Goal: Find contact information: Find contact information

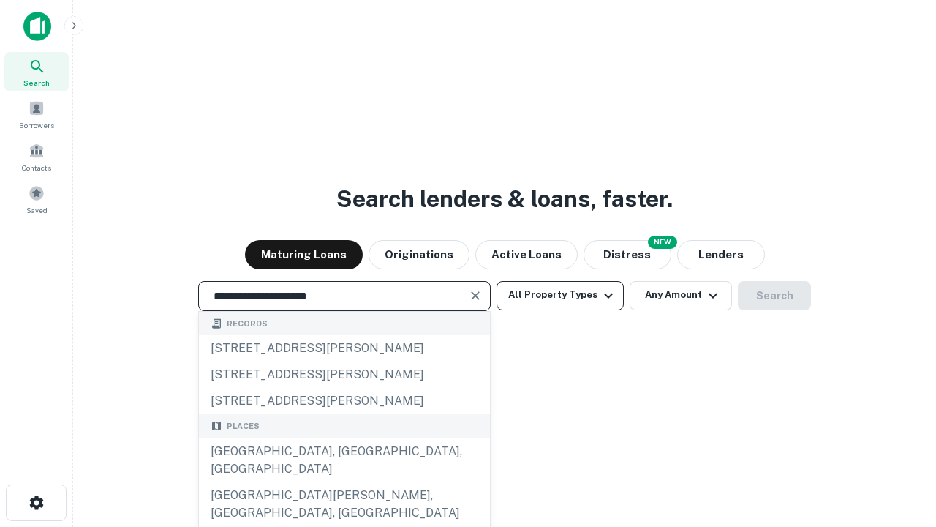
click at [344, 482] on div "[GEOGRAPHIC_DATA], [GEOGRAPHIC_DATA], [GEOGRAPHIC_DATA]" at bounding box center [344, 460] width 291 height 44
click at [560, 295] on button "All Property Types" at bounding box center [560, 295] width 127 height 29
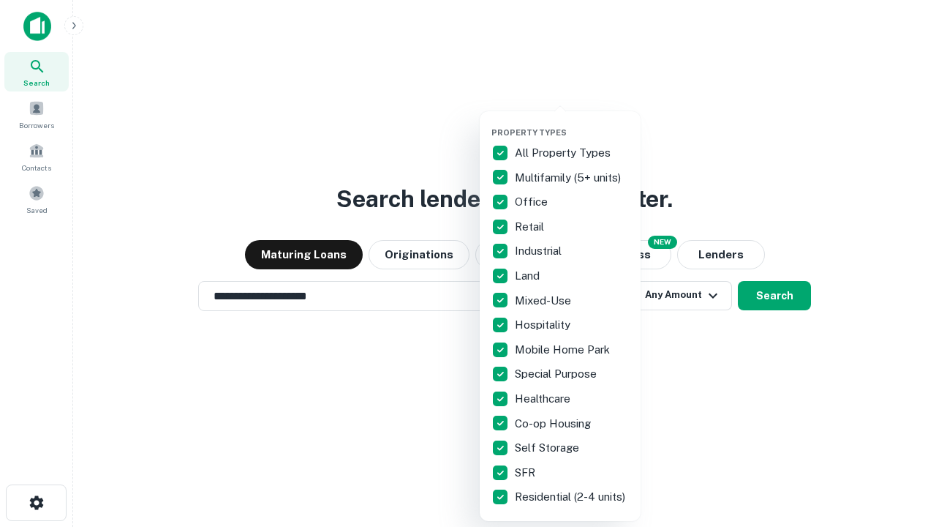
type input "**********"
click at [572, 123] on button "button" at bounding box center [571, 123] width 161 height 1
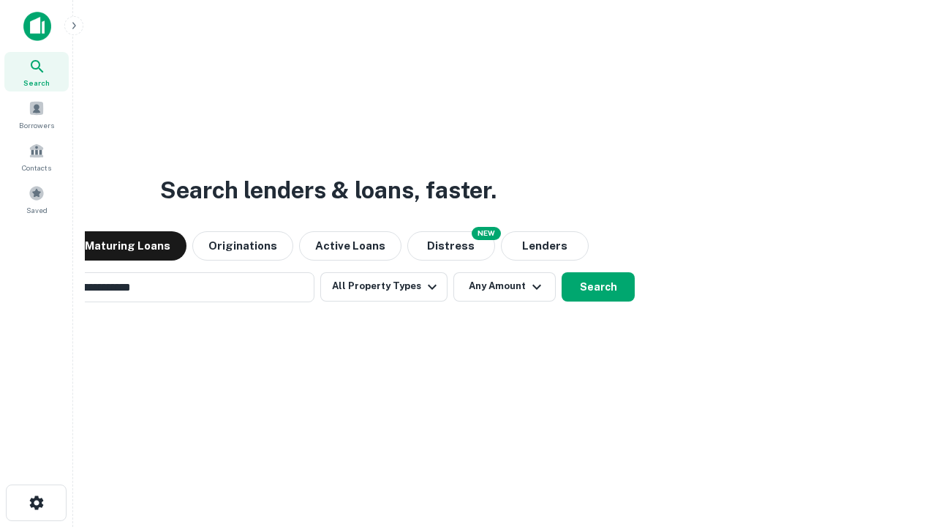
scroll to position [23, 0]
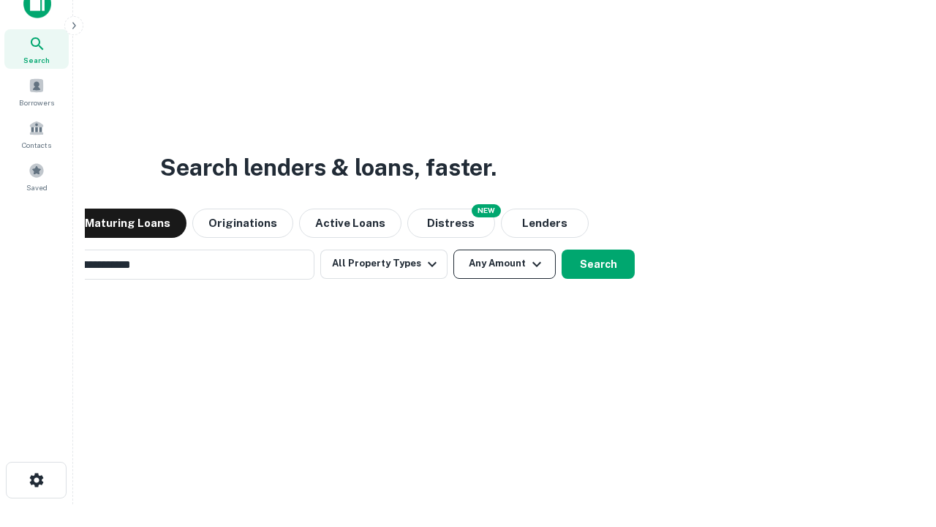
click at [453, 249] on button "Any Amount" at bounding box center [504, 263] width 102 height 29
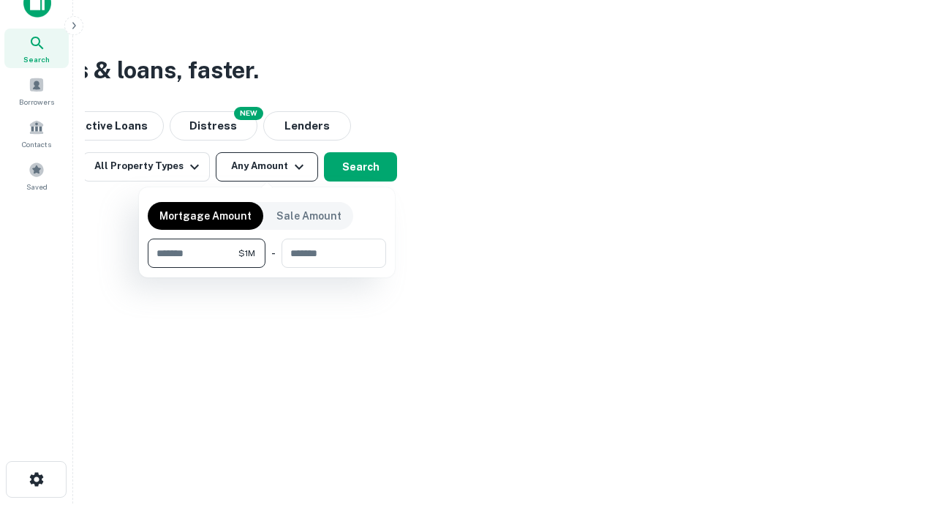
type input "*******"
click at [267, 268] on button "button" at bounding box center [267, 268] width 238 height 1
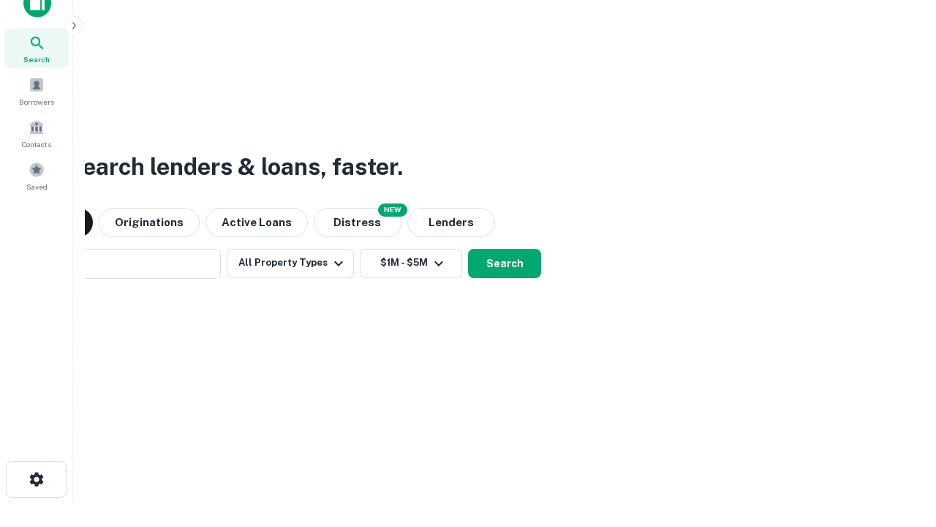
scroll to position [23, 0]
click at [468, 249] on button "Search" at bounding box center [504, 263] width 73 height 29
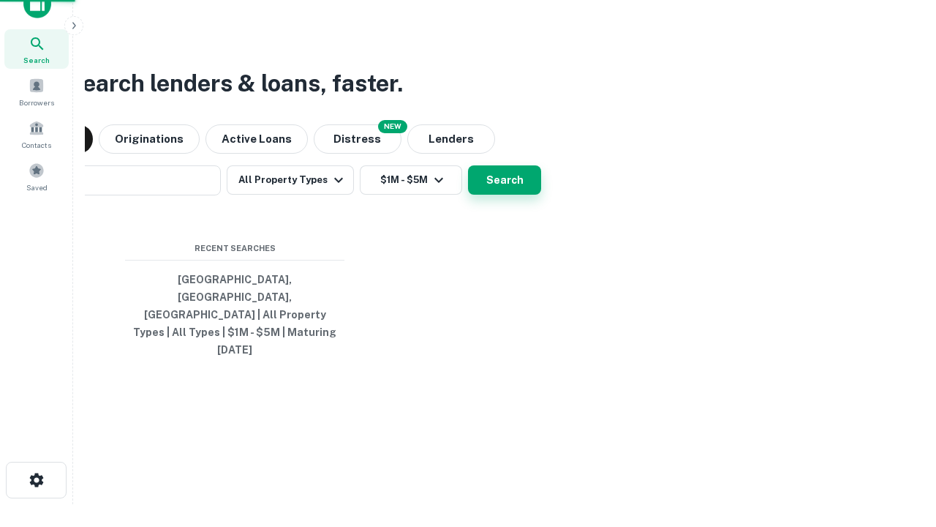
scroll to position [23, 0]
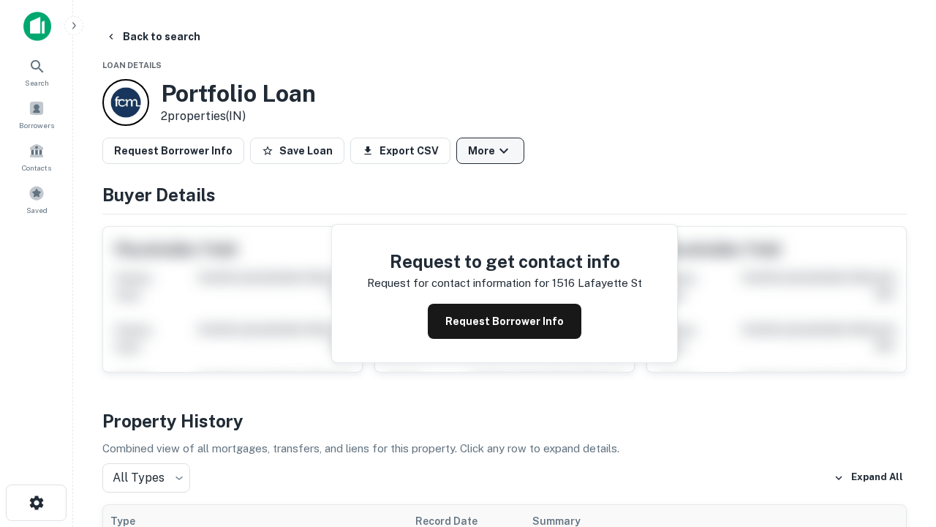
click at [490, 151] on button "More" at bounding box center [490, 150] width 68 height 26
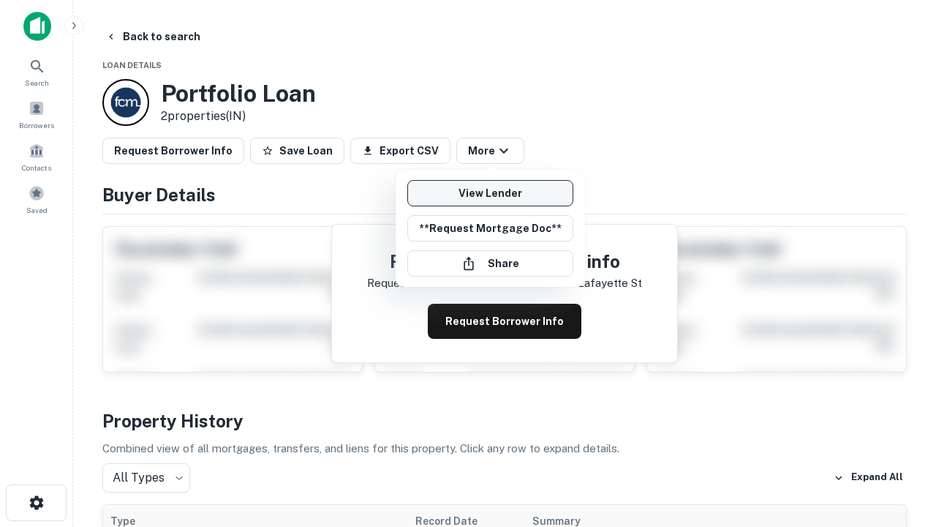
click at [490, 193] on link "View Lender" at bounding box center [490, 193] width 166 height 26
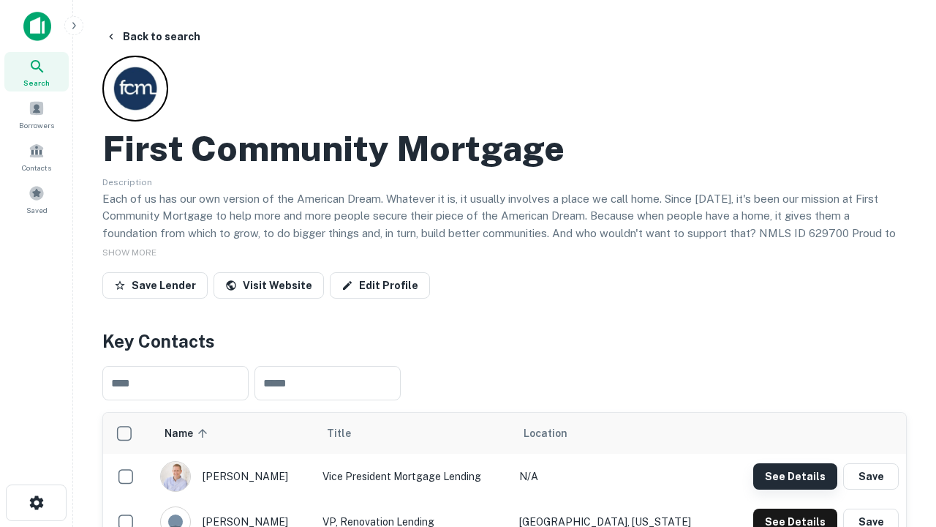
click at [795, 475] on button "See Details" at bounding box center [795, 476] width 84 height 26
click at [36, 502] on icon "button" at bounding box center [37, 503] width 18 height 18
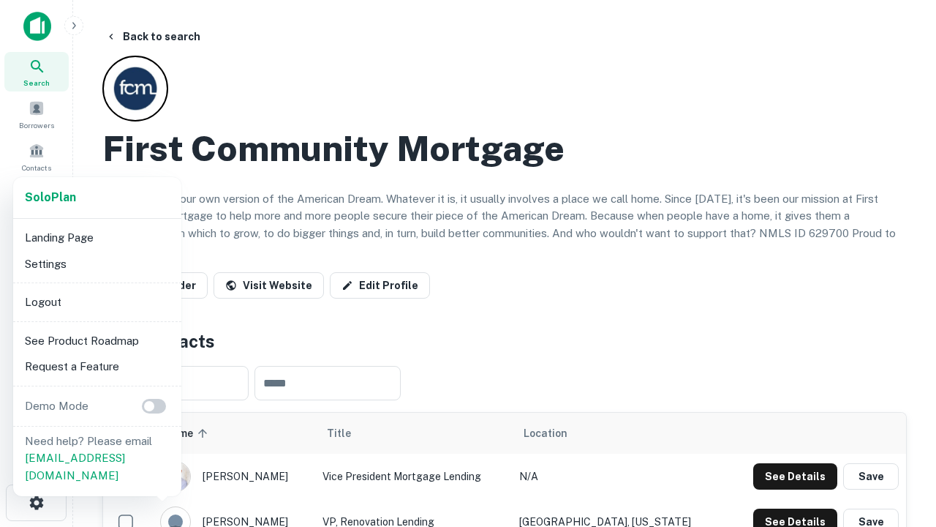
click at [97, 301] on li "Logout" at bounding box center [97, 302] width 156 height 26
